Goal: Transaction & Acquisition: Subscribe to service/newsletter

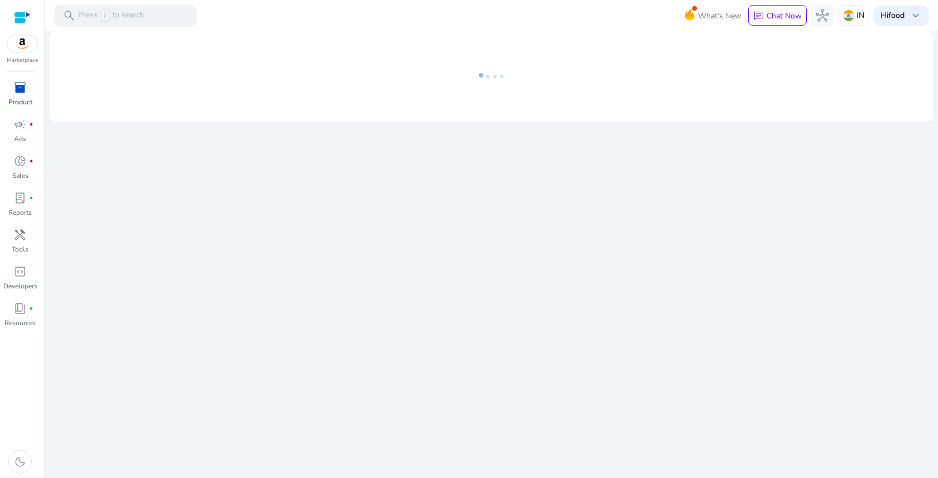
click at [26, 94] on span "inventory_2" at bounding box center [19, 87] width 13 height 13
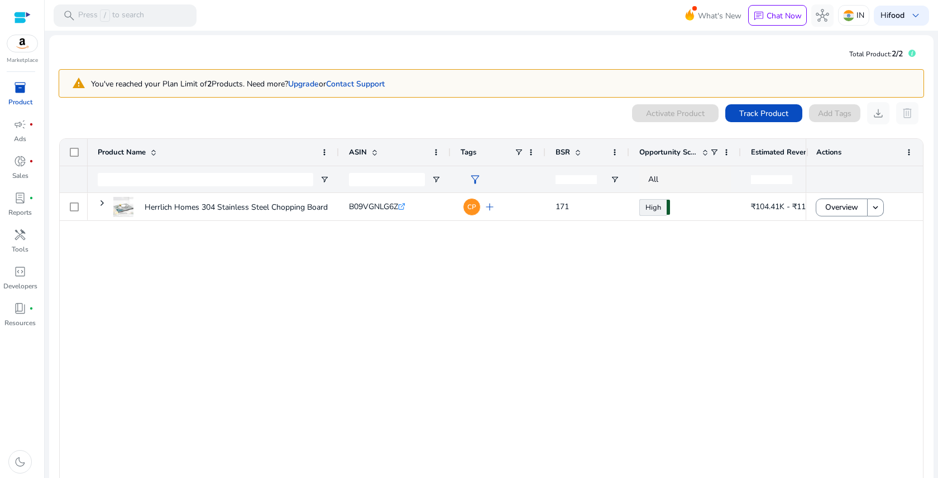
drag, startPoint x: 804, startPoint y: 159, endPoint x: 869, endPoint y: 159, distance: 65.3
click at [869, 159] on div "Actions" at bounding box center [864, 152] width 117 height 27
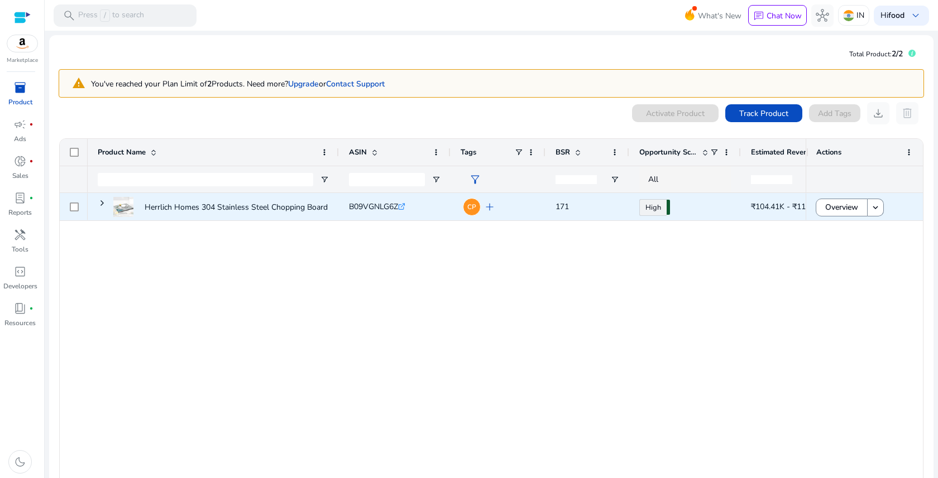
click at [492, 207] on span "add" at bounding box center [489, 206] width 13 height 13
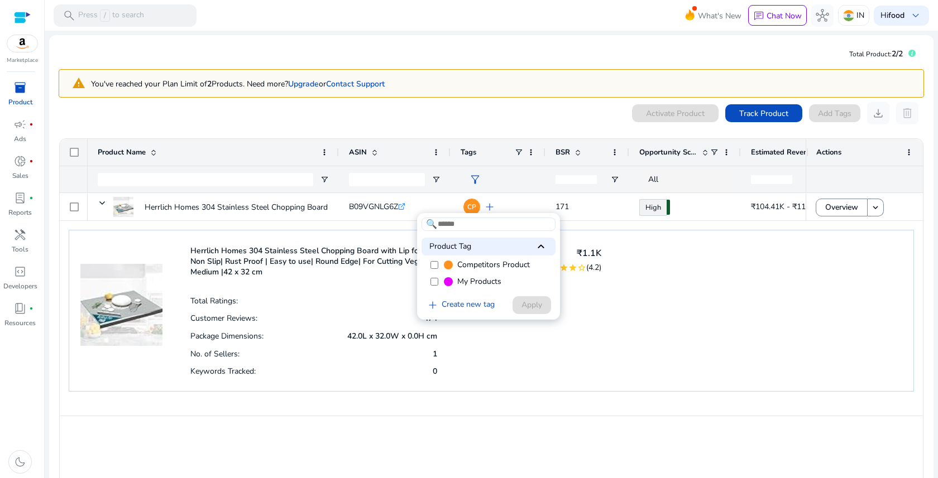
click at [592, 349] on div at bounding box center [469, 239] width 938 height 478
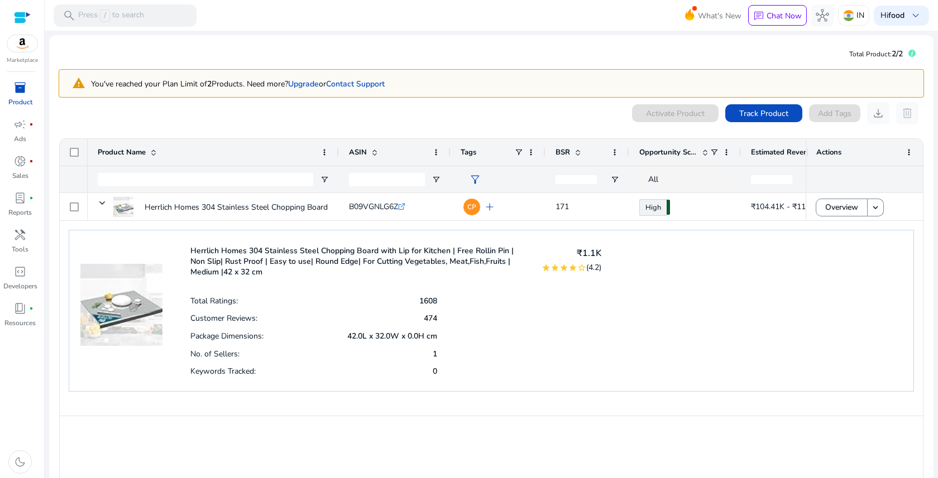
click at [806, 148] on div "Actions" at bounding box center [864, 166] width 117 height 54
drag, startPoint x: 803, startPoint y: 148, endPoint x: 836, endPoint y: 149, distance: 33.5
click at [836, 149] on div "Actions" at bounding box center [864, 152] width 117 height 27
drag, startPoint x: 738, startPoint y: 151, endPoint x: 700, endPoint y: 151, distance: 38.0
click at [700, 151] on div "Opportunity Score" at bounding box center [671, 152] width 85 height 27
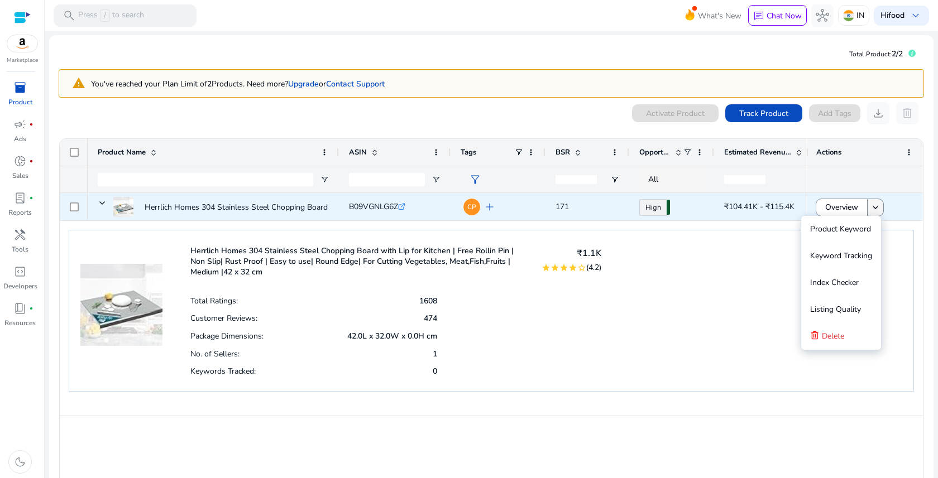
click at [877, 210] on mat-icon "keyboard_arrow_down" at bounding box center [875, 208] width 10 height 10
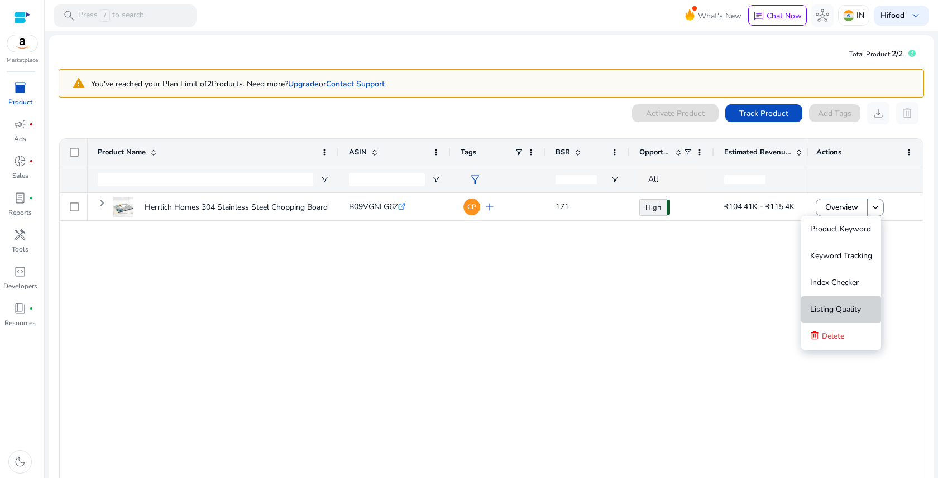
click at [828, 315] on span "Listing Quality" at bounding box center [835, 310] width 51 height 22
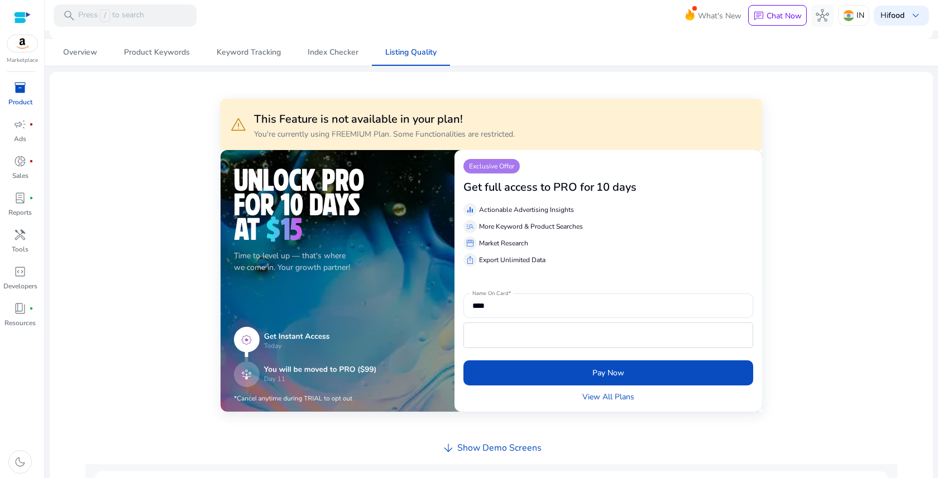
scroll to position [121, 0]
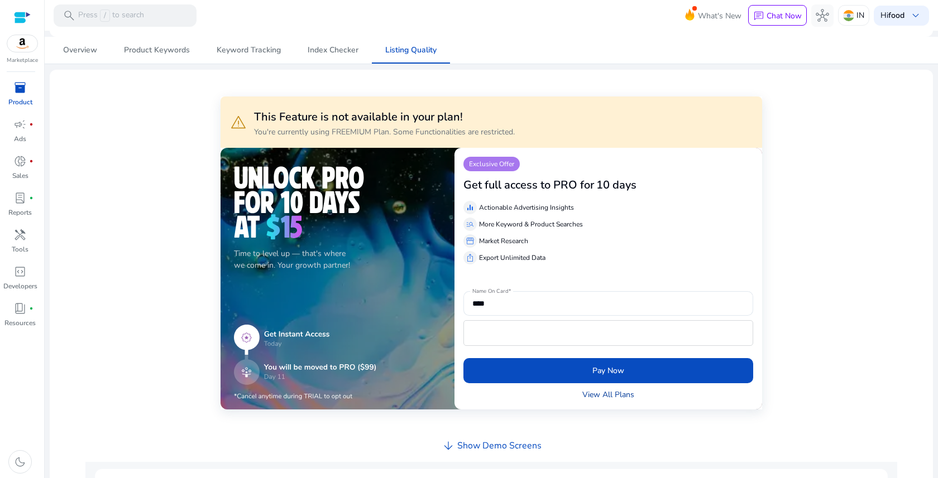
click at [599, 397] on link "View All Plans" at bounding box center [608, 395] width 52 height 12
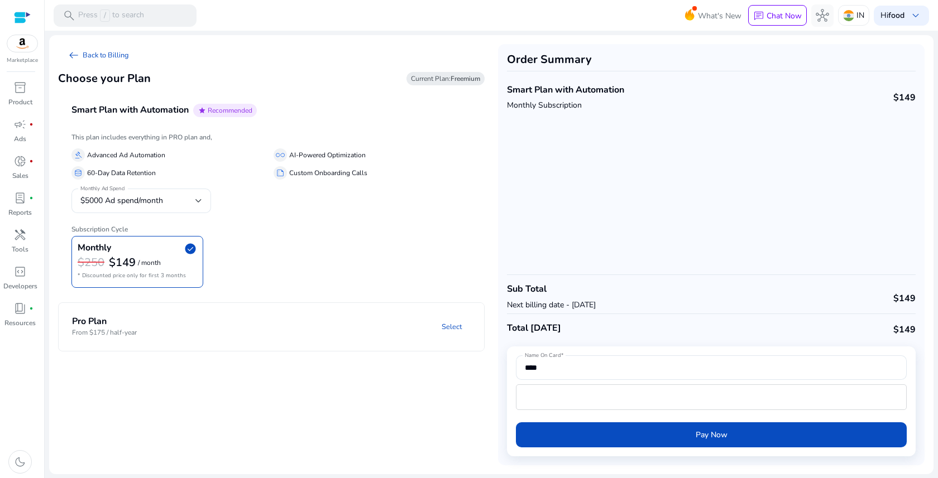
click at [231, 319] on mat-panel-description "Select" at bounding box center [347, 327] width 273 height 21
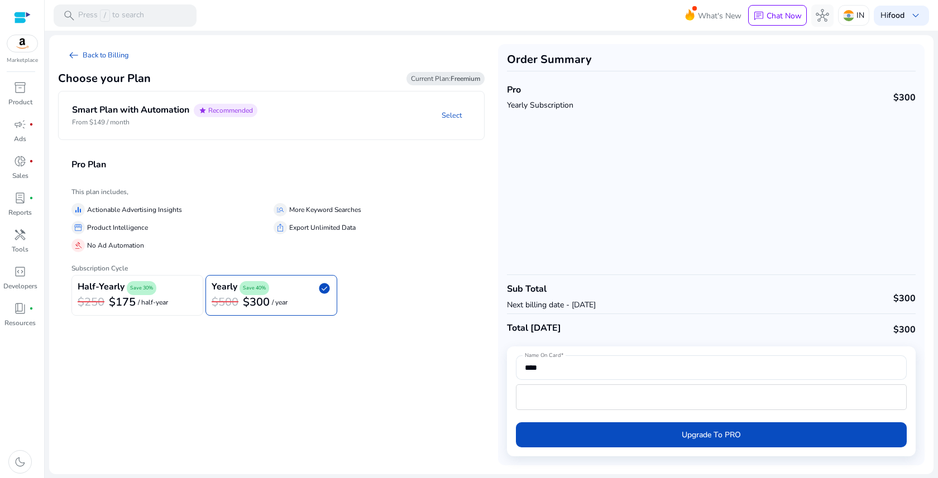
click at [172, 308] on div "$250 $175 / half-year" at bounding box center [137, 302] width 119 height 15
click at [17, 129] on span "campaign" at bounding box center [19, 124] width 13 height 13
